Goal: Find specific page/section: Find specific page/section

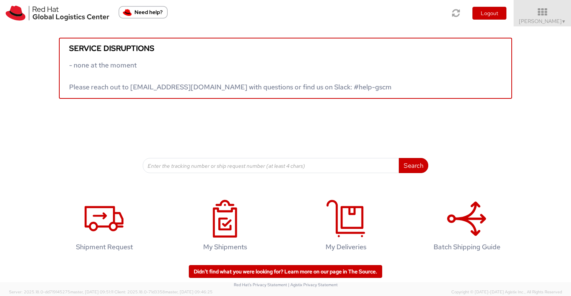
scroll to position [5, 0]
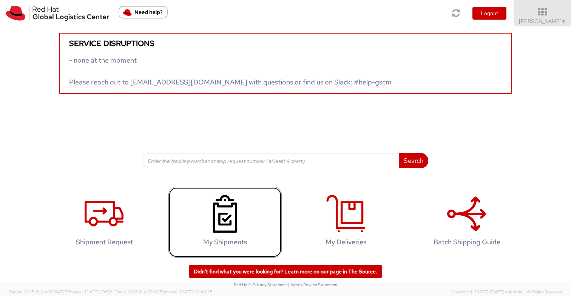
click at [209, 231] on icon at bounding box center [224, 214] width 39 height 38
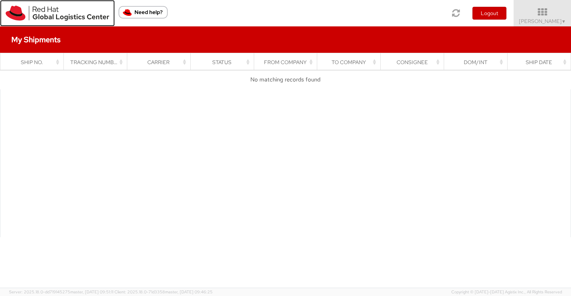
click at [62, 13] on img at bounding box center [57, 13] width 103 height 15
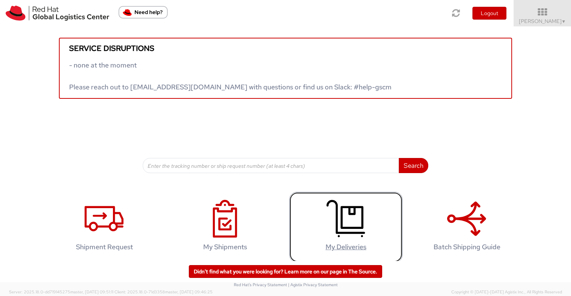
click at [354, 229] on use at bounding box center [346, 218] width 39 height 37
